Goal: Transaction & Acquisition: Purchase product/service

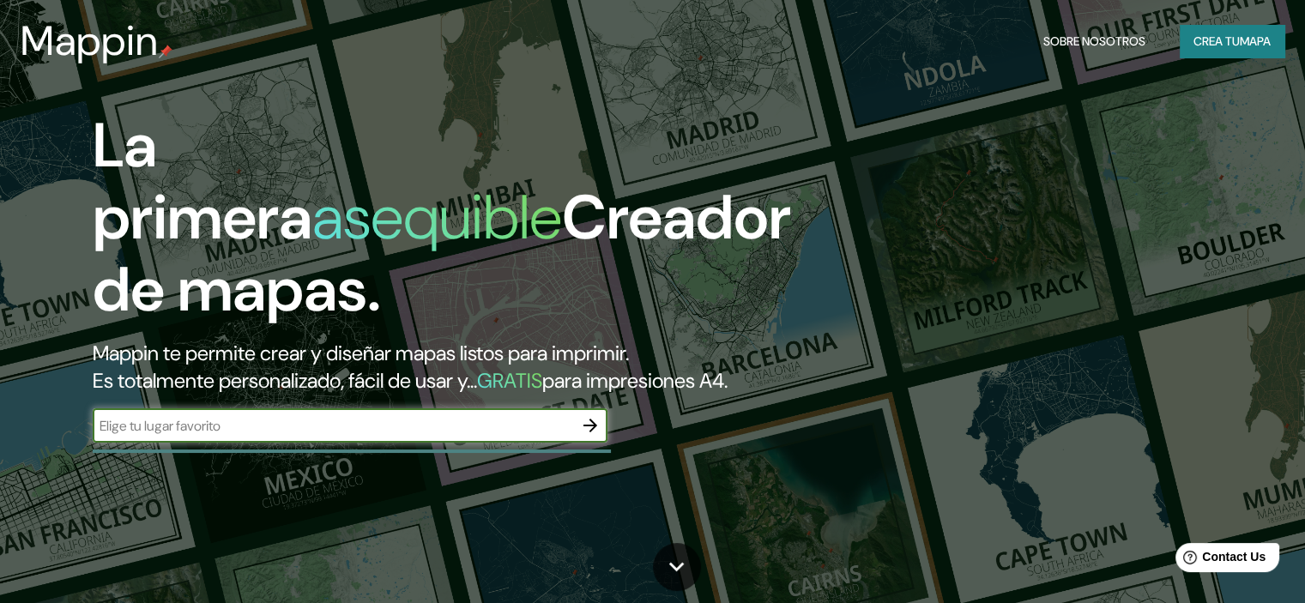
click at [1227, 37] on font "Crea tu" at bounding box center [1217, 40] width 46 height 15
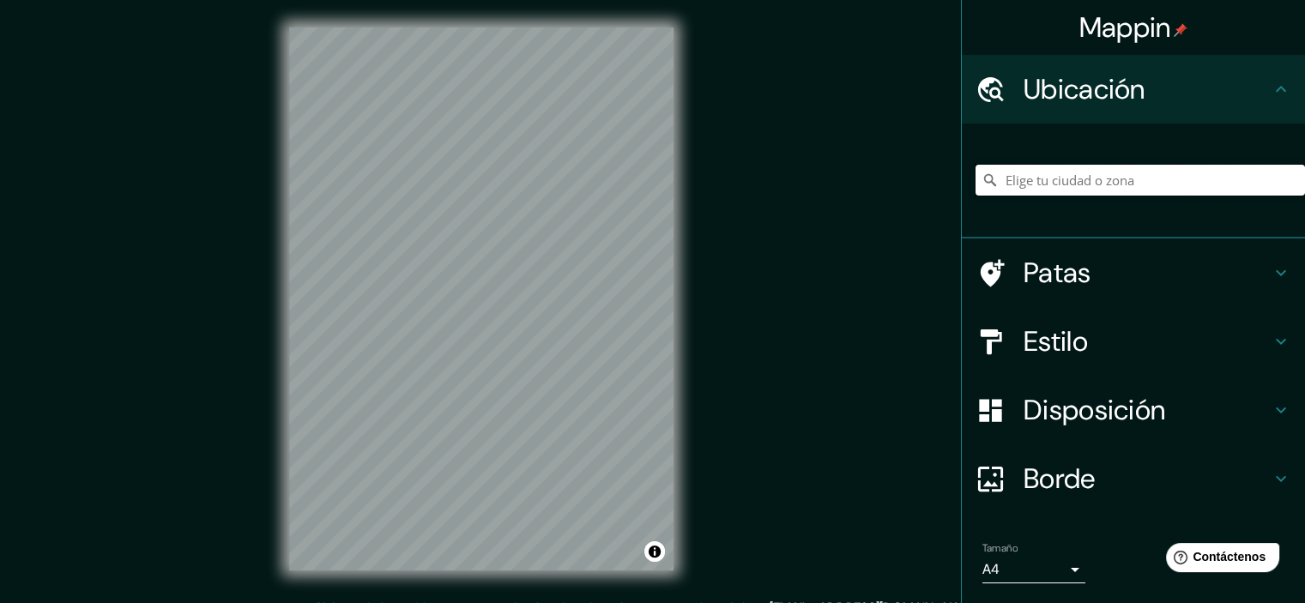
click at [1066, 176] on input "Elige tu ciudad o zona" at bounding box center [1141, 180] width 330 height 31
type input "Catacamas, Departamento de Olancho, [GEOGRAPHIC_DATA]"
click at [1019, 185] on input "Catacamas, Departamento de Olancho, [GEOGRAPHIC_DATA]" at bounding box center [1141, 180] width 330 height 31
click at [707, 329] on div "Mappin Ubicación Catacamas, [GEOGRAPHIC_DATA], [GEOGRAPHIC_DATA] Patas Estilo D…" at bounding box center [652, 313] width 1305 height 626
click at [269, 186] on div "© Mapbox © OpenStreetMap Improve this map" at bounding box center [481, 299] width 439 height 598
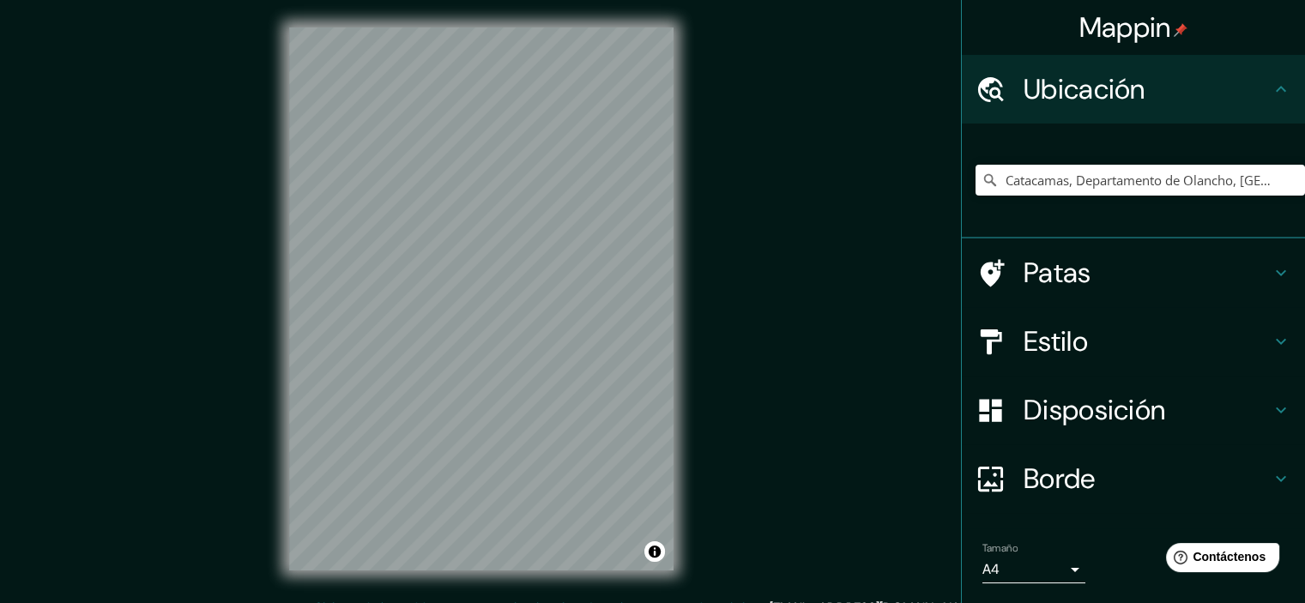
click at [125, 166] on div "Mappin Ubicación Catacamas, [GEOGRAPHIC_DATA], [GEOGRAPHIC_DATA] Patas Estilo D…" at bounding box center [652, 313] width 1305 height 626
click at [543, 236] on div "Mappin Ubicación Catacamas, Departamento de Olancho, Honduras Patas Estilo Disp…" at bounding box center [652, 313] width 1305 height 626
drag, startPoint x: 236, startPoint y: 171, endPoint x: 680, endPoint y: 234, distance: 448.2
click at [680, 234] on div "© Mapbox © OpenStreetMap Improve this map" at bounding box center [481, 299] width 439 height 598
click at [226, 355] on div "Mappin Ubicación Catacamas, Departamento de Olancho, Honduras Patas Estilo Disp…" at bounding box center [652, 313] width 1305 height 626
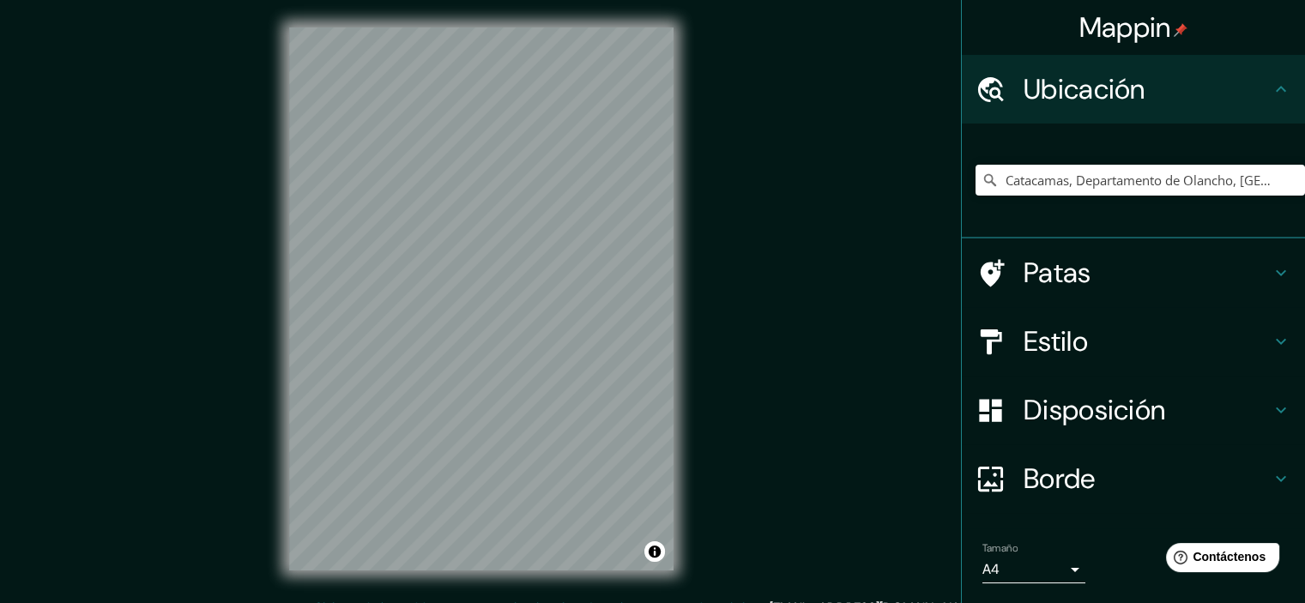
click at [277, 449] on div "© Mapbox © OpenStreetMap Improve this map" at bounding box center [481, 299] width 439 height 598
click at [757, 209] on div "Mappin Ubicación Catacamas, Departamento de Olancho, Honduras Patas Estilo Disp…" at bounding box center [652, 313] width 1305 height 626
click at [676, 138] on div "© Mapbox © OpenStreetMap Improve this map" at bounding box center [481, 299] width 439 height 598
click at [687, 102] on div "© Mapbox © OpenStreetMap Improve this map" at bounding box center [481, 299] width 439 height 598
click at [275, 320] on div "© Mapbox © OpenStreetMap Improve this map" at bounding box center [481, 299] width 439 height 598
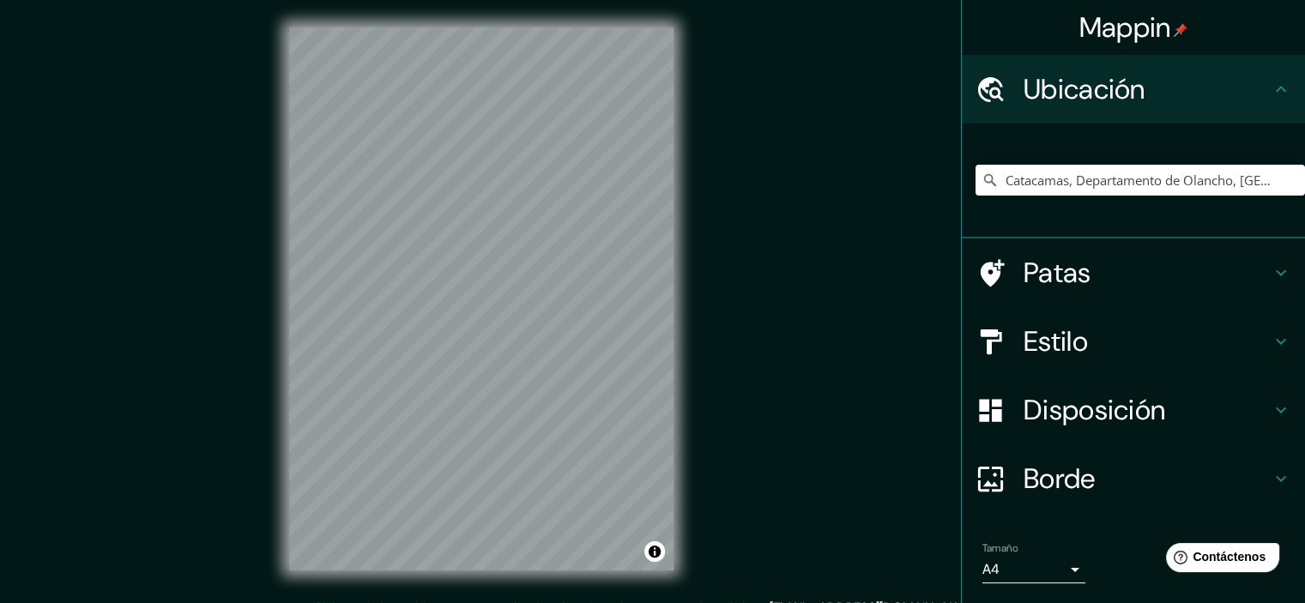
click at [280, 427] on div "© Mapbox © OpenStreetMap Improve this map" at bounding box center [481, 299] width 439 height 598
click at [707, 45] on div "Mappin Ubicación Catacamas, Departamento de Olancho, Honduras Patas Estilo Disp…" at bounding box center [652, 313] width 1305 height 626
click at [366, 0] on html "Mappin Ubicación Catacamas, Departamento de Olancho, Honduras Patas Estilo Disp…" at bounding box center [652, 301] width 1305 height 603
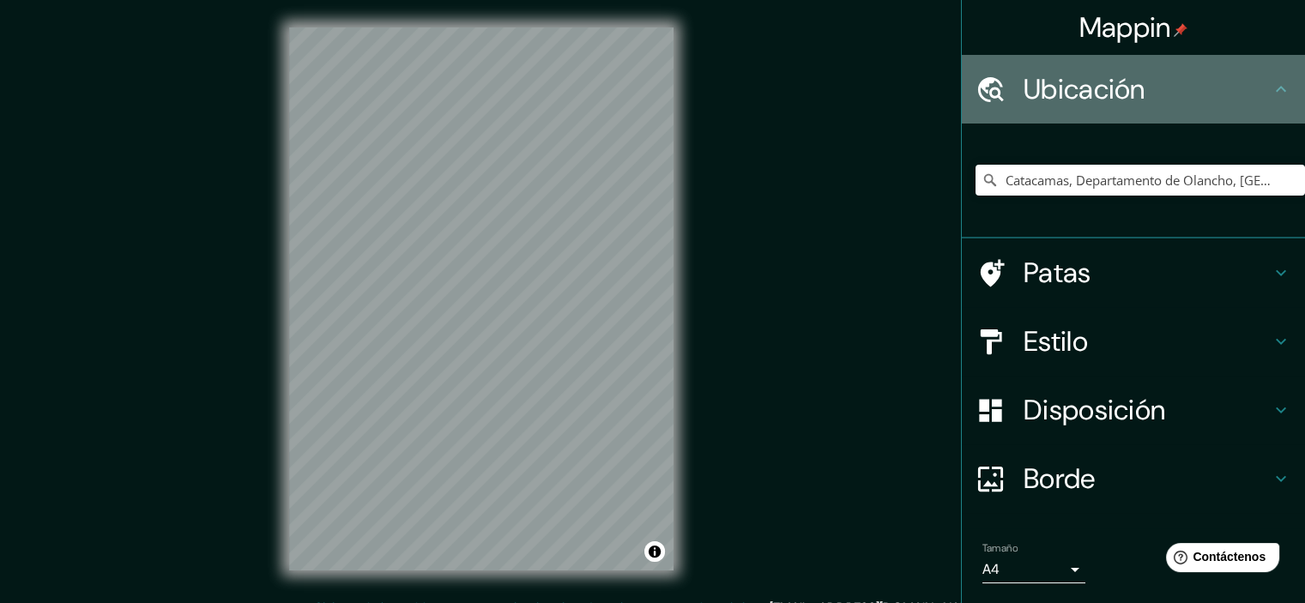
click at [1067, 91] on font "Ubicación" at bounding box center [1085, 89] width 122 height 36
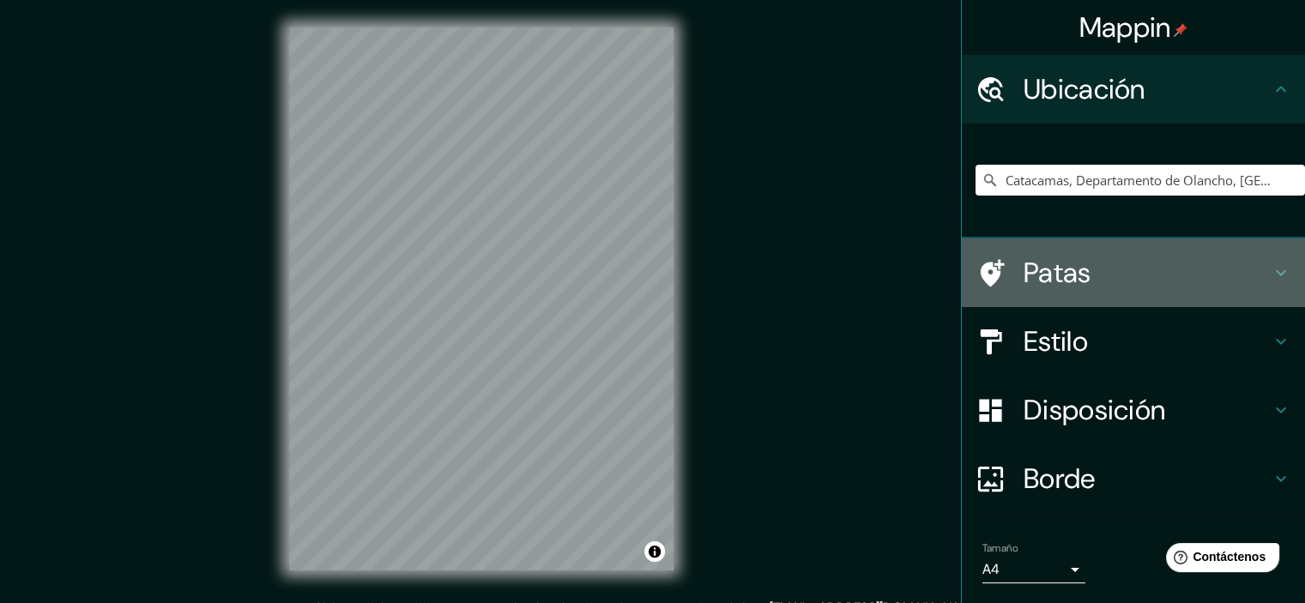
drag, startPoint x: 1053, startPoint y: 264, endPoint x: 902, endPoint y: 243, distance: 152.6
click at [1034, 260] on font "Patas" at bounding box center [1058, 273] width 68 height 36
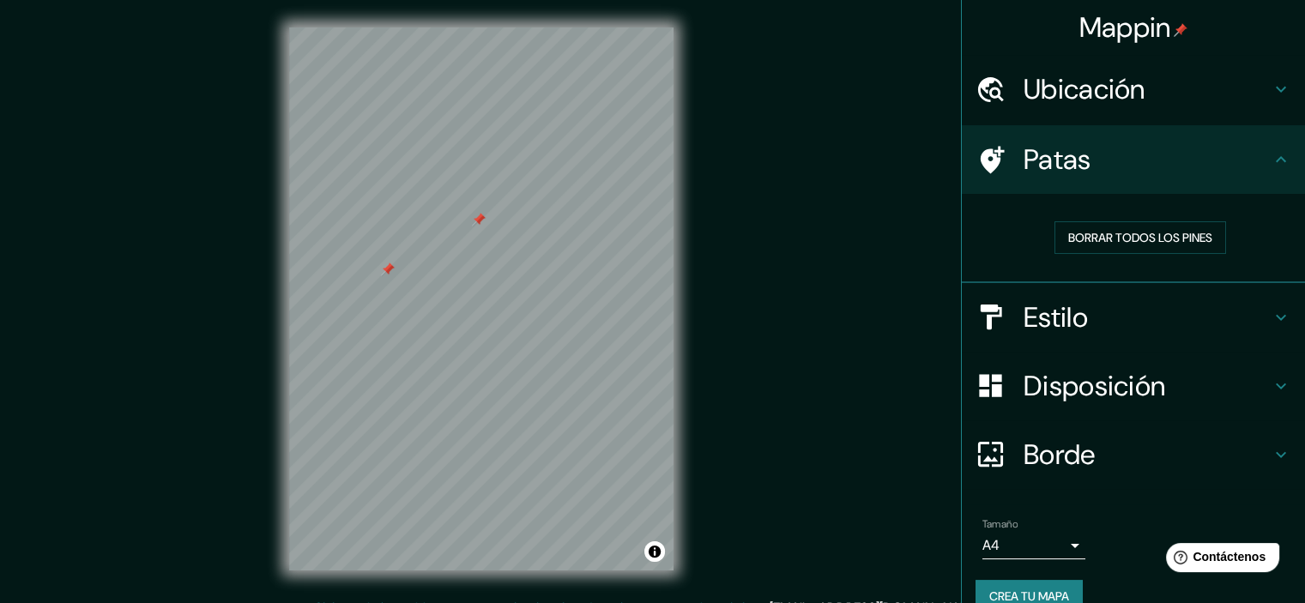
click at [478, 218] on div at bounding box center [479, 220] width 14 height 14
click at [481, 286] on div at bounding box center [480, 281] width 14 height 14
click at [433, 318] on div at bounding box center [431, 315] width 14 height 14
drag, startPoint x: 1044, startPoint y: 158, endPoint x: 708, endPoint y: 148, distance: 336.5
click at [1003, 164] on div "Patas" at bounding box center [1133, 159] width 343 height 69
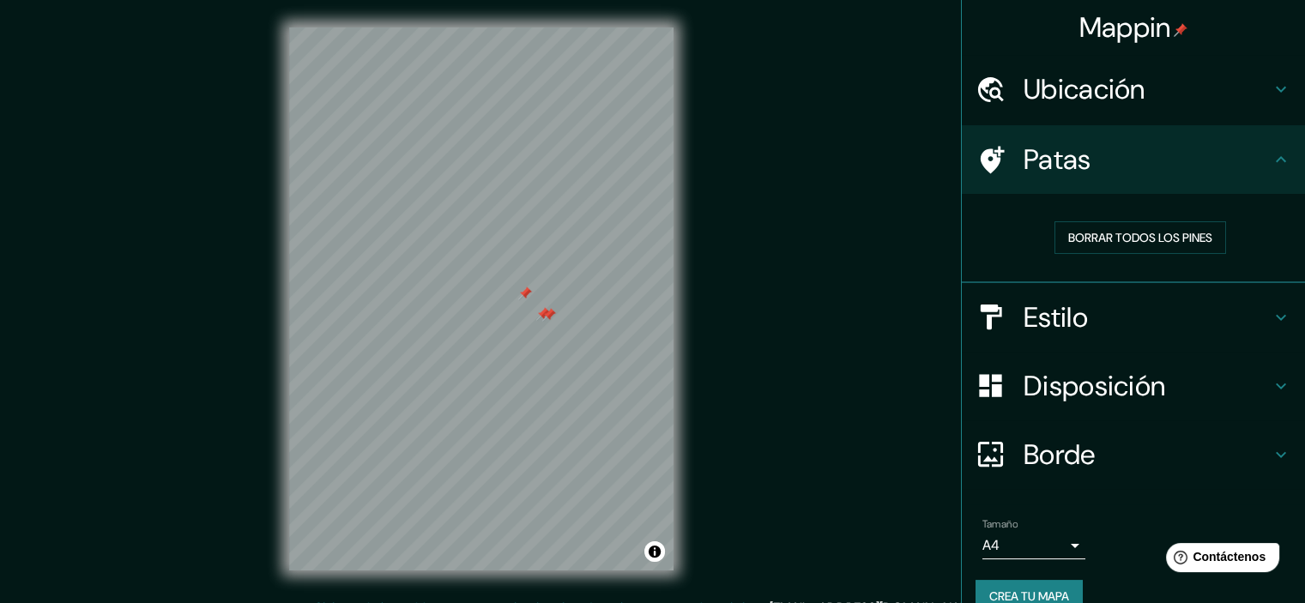
click at [545, 313] on div at bounding box center [549, 315] width 14 height 14
click at [546, 312] on div at bounding box center [543, 314] width 14 height 14
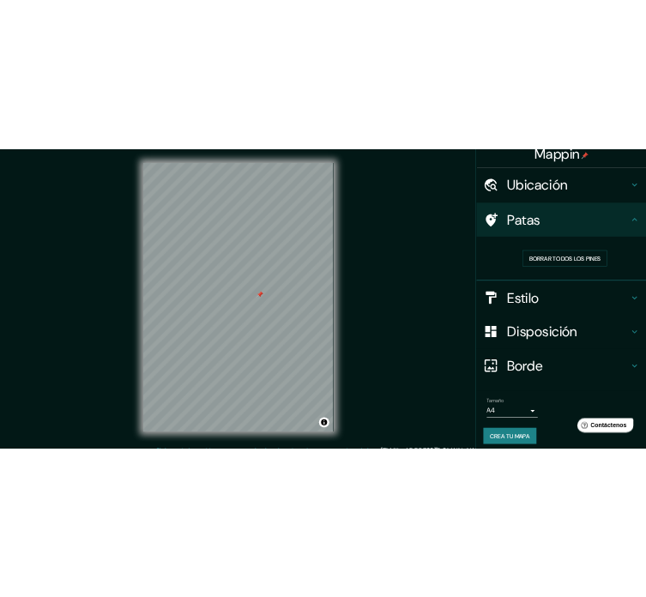
scroll to position [27, 0]
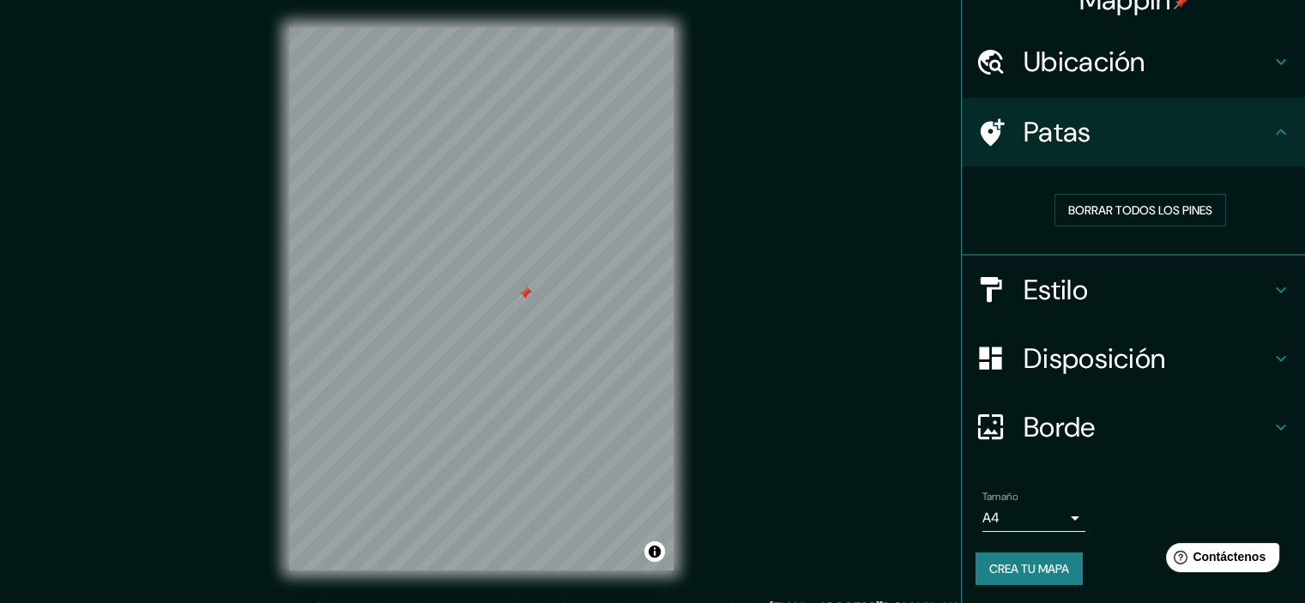
click at [1045, 277] on font "Estilo" at bounding box center [1056, 290] width 64 height 36
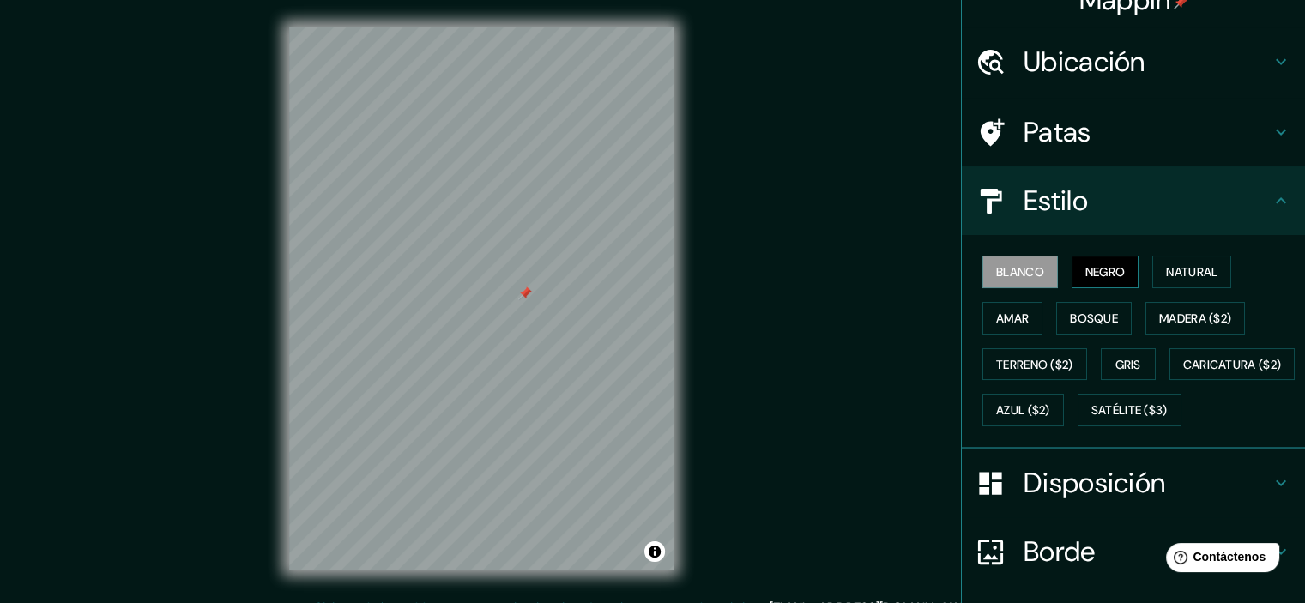
click at [1094, 267] on font "Negro" at bounding box center [1106, 271] width 40 height 15
drag, startPoint x: 522, startPoint y: 294, endPoint x: 422, endPoint y: 249, distance: 109.5
click at [422, 249] on div at bounding box center [429, 245] width 14 height 14
click at [726, 52] on div "© Mapbox © OpenStreetMap Improve this map" at bounding box center [481, 298] width 1175 height 543
click at [704, 40] on div "© Mapbox © OpenStreetMap Improve this map" at bounding box center [481, 298] width 1175 height 543
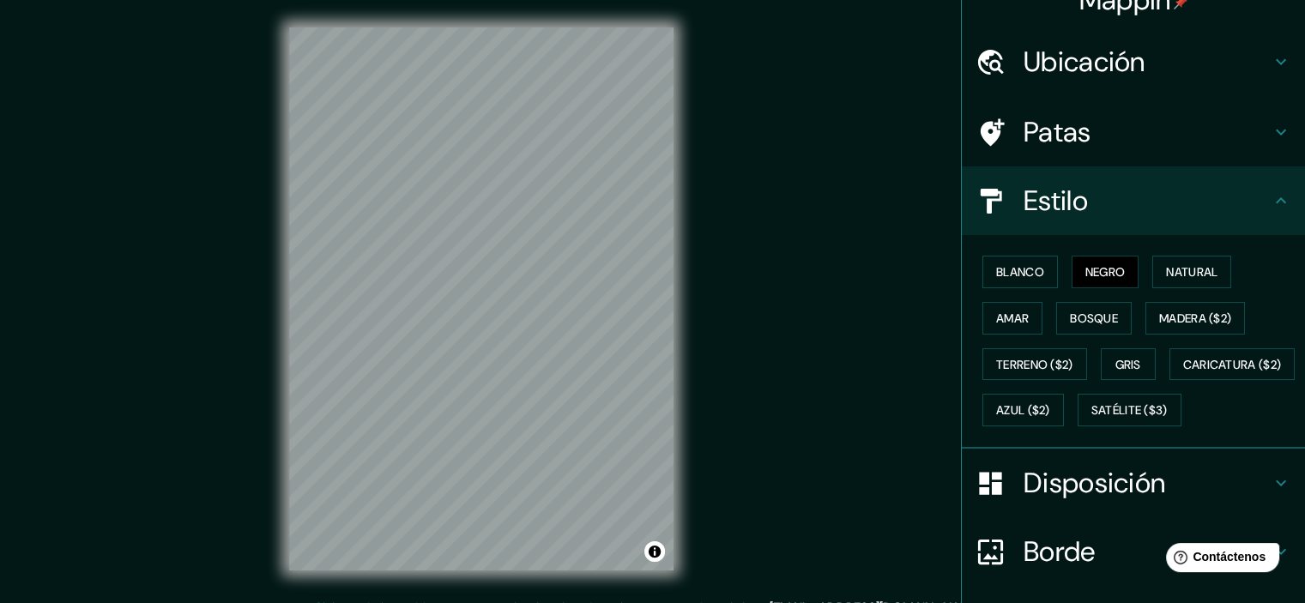
click at [708, 50] on div "© Mapbox © OpenStreetMap Improve this map" at bounding box center [481, 298] width 1175 height 543
click at [274, 247] on div "© Mapbox © OpenStreetMap Improve this map" at bounding box center [481, 298] width 1175 height 543
